Goal: Navigation & Orientation: Find specific page/section

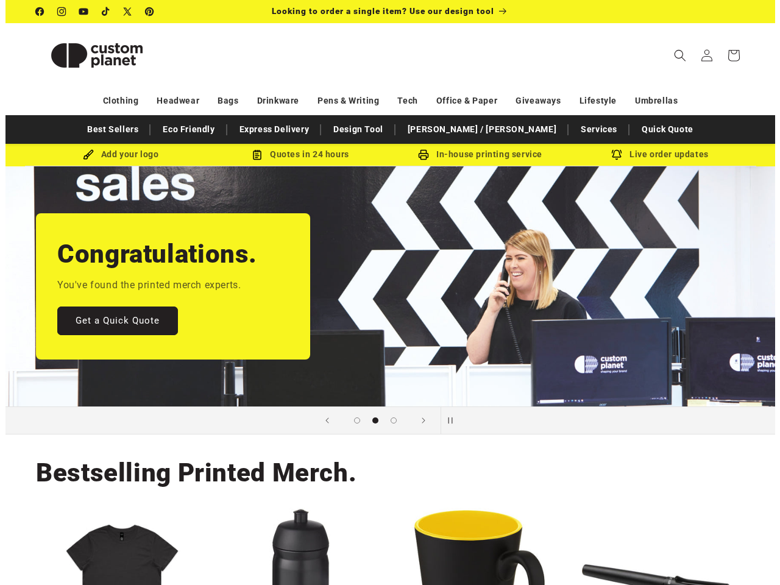
scroll to position [0, 770]
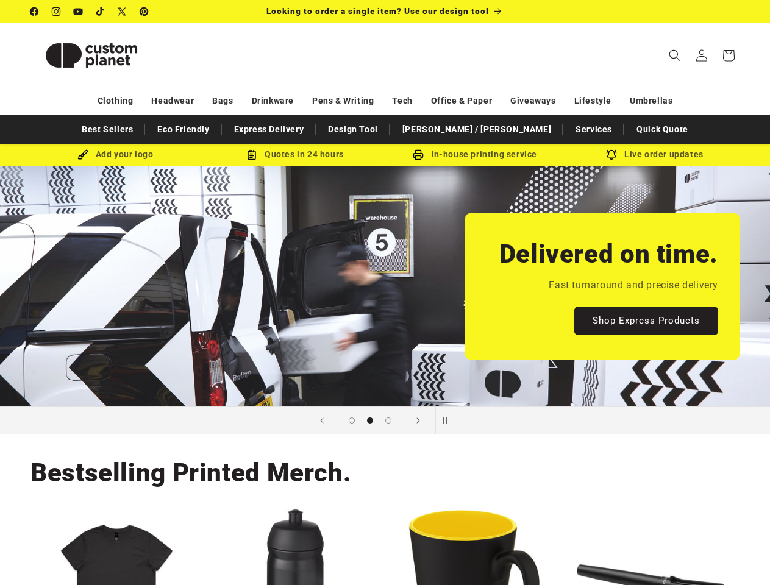
click at [675, 55] on icon "Search" at bounding box center [675, 55] width 12 height 12
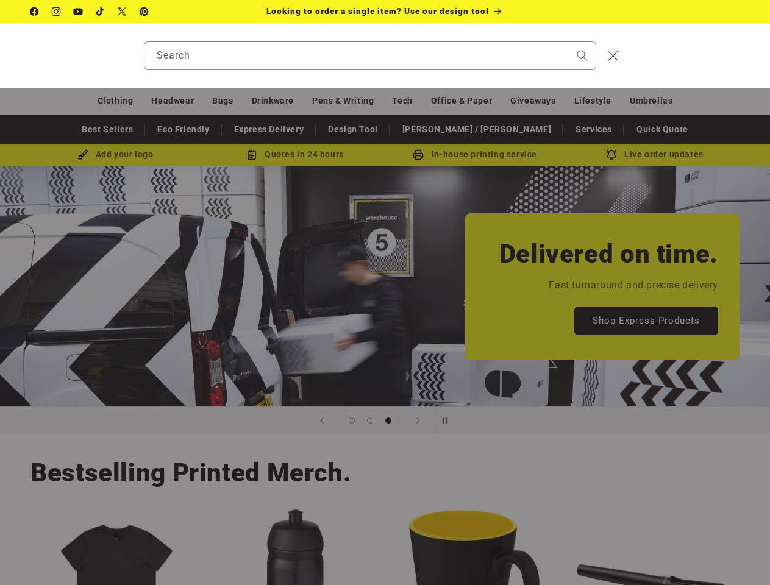
click at [654, 69] on div "Search" at bounding box center [385, 55] width 770 height 65
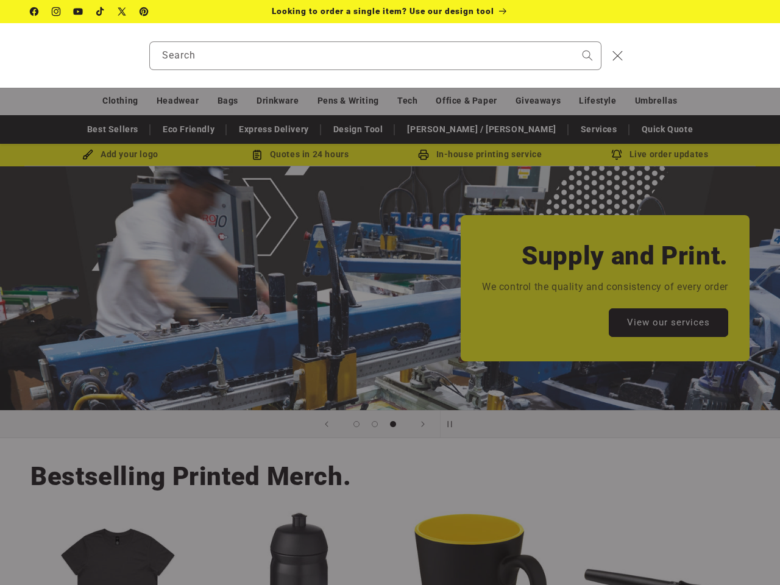
click at [677, 69] on div "Search" at bounding box center [390, 55] width 780 height 65
click at [0, 55] on div "Search" at bounding box center [0, 55] width 0 height 0
click at [354, 421] on span "Load slide 1 of 3" at bounding box center [357, 424] width 6 height 6
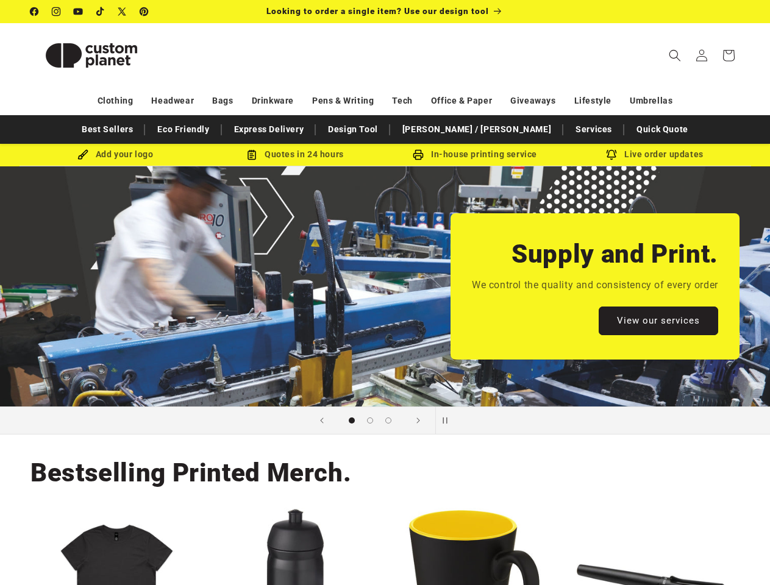
scroll to position [0, 0]
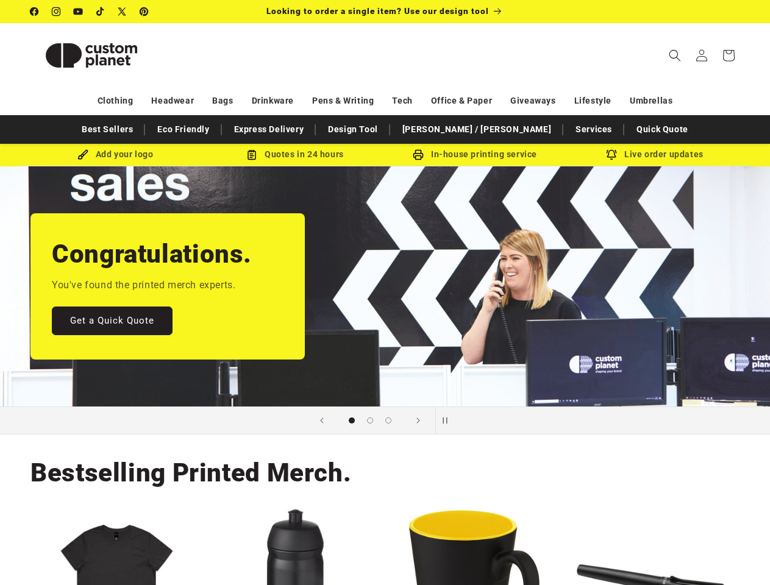
click at [370, 421] on span "Load slide 2 of 3" at bounding box center [370, 421] width 6 height 6
click at [388, 421] on span "Load slide 3 of 3" at bounding box center [388, 421] width 6 height 6
click at [418, 421] on icon "Next slide" at bounding box center [418, 421] width 4 height 12
click at [449, 421] on span "Pause slideshow" at bounding box center [446, 421] width 12 height 12
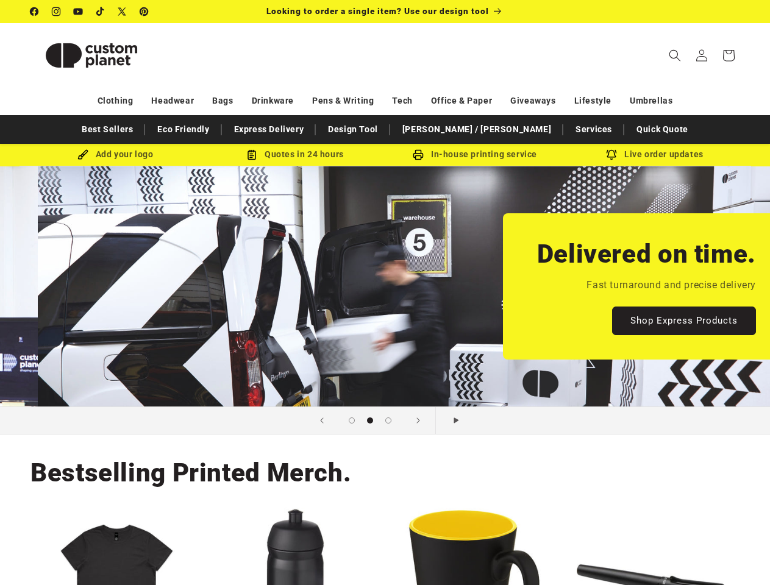
scroll to position [0, 770]
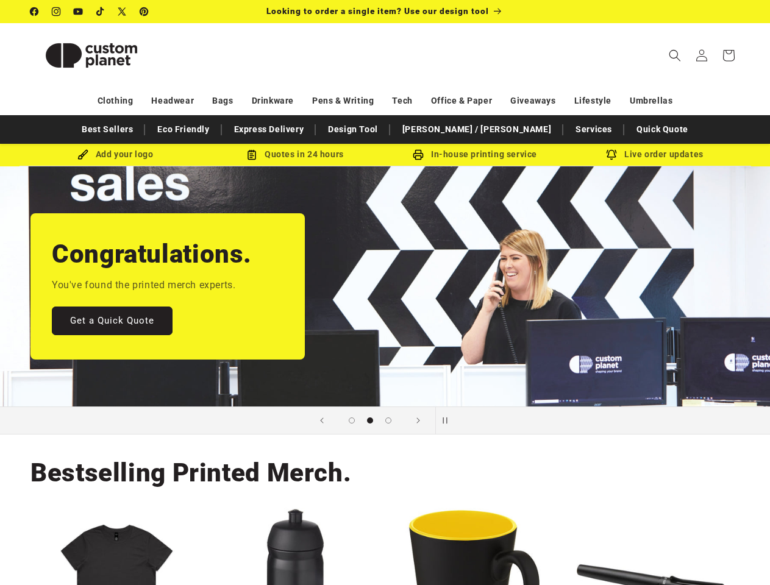
scroll to position [0, 770]
